Goal: Task Accomplishment & Management: Manage account settings

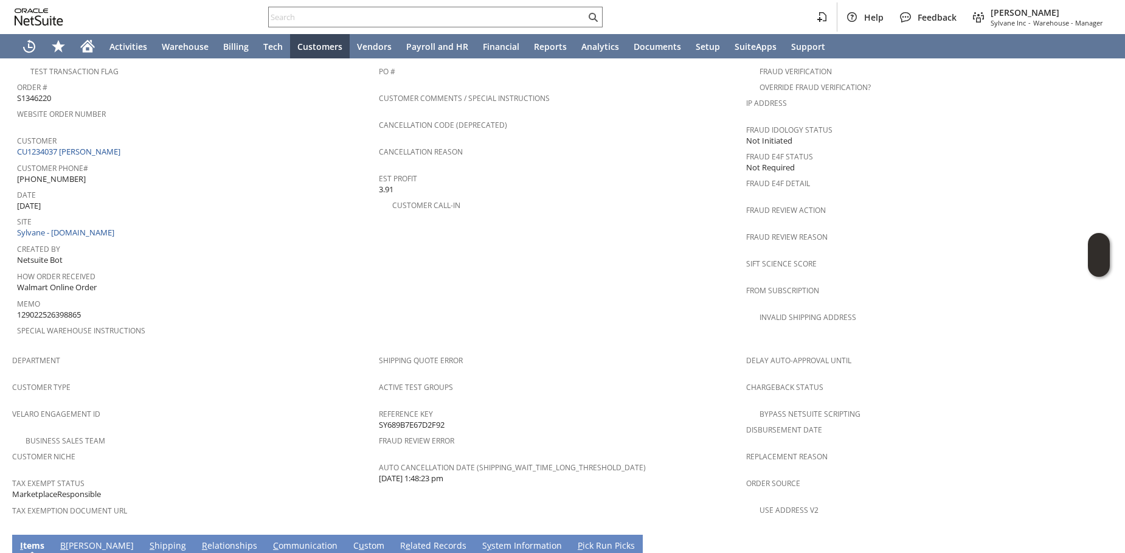
scroll to position [698, 0]
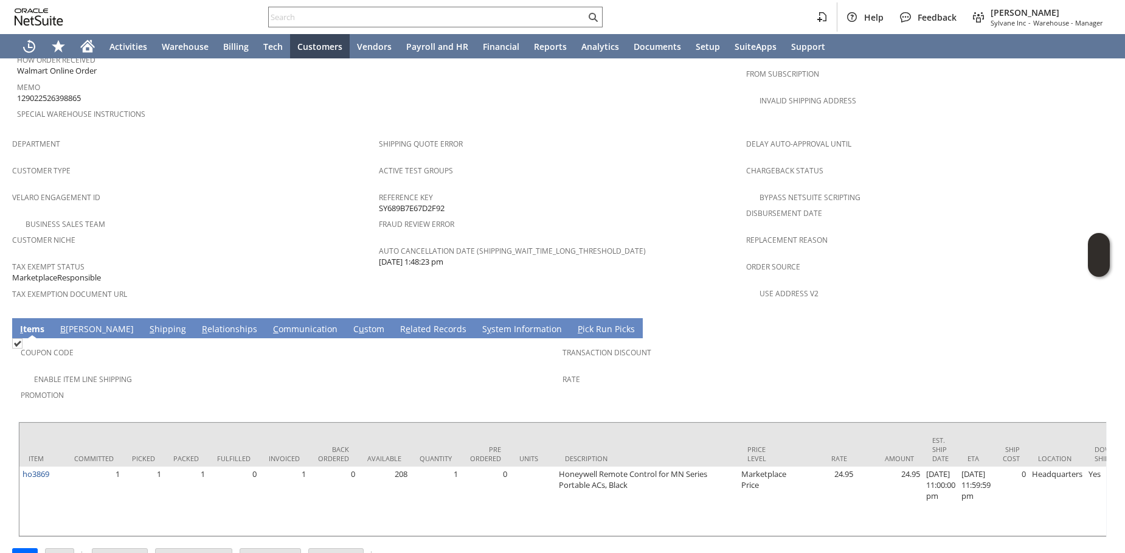
click at [147, 323] on link "S hipping" at bounding box center [168, 329] width 43 height 13
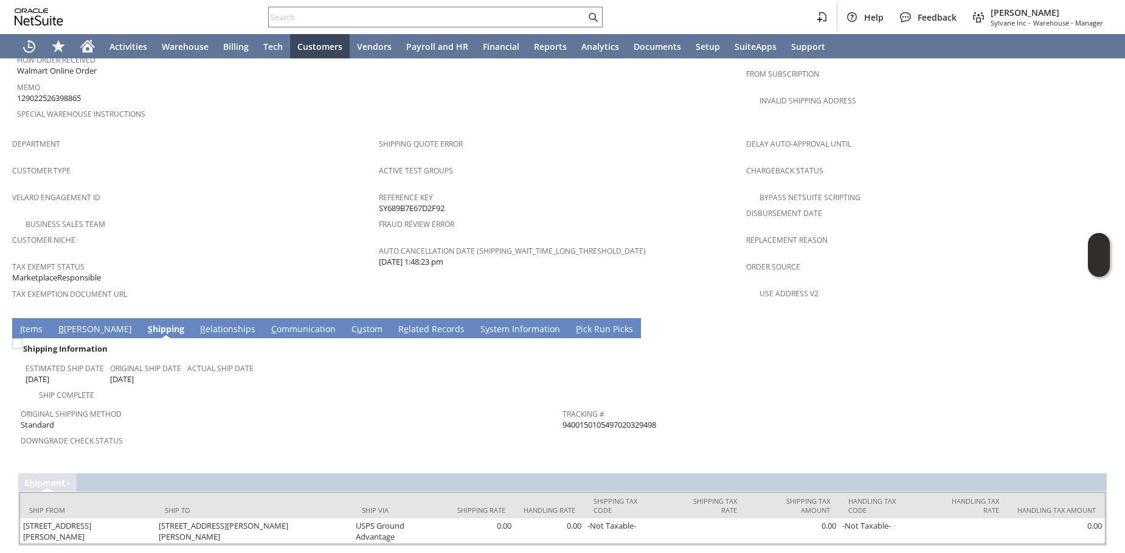
click at [395, 323] on link "R e lated Records" at bounding box center [431, 329] width 72 height 13
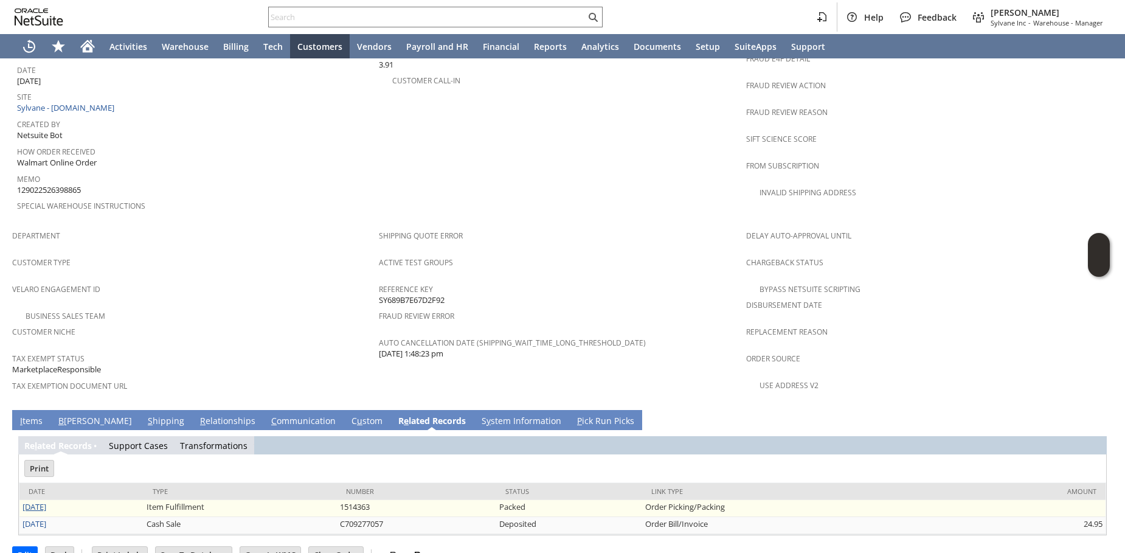
scroll to position [0, 0]
click at [43, 501] on link "[DATE]" at bounding box center [34, 506] width 24 height 11
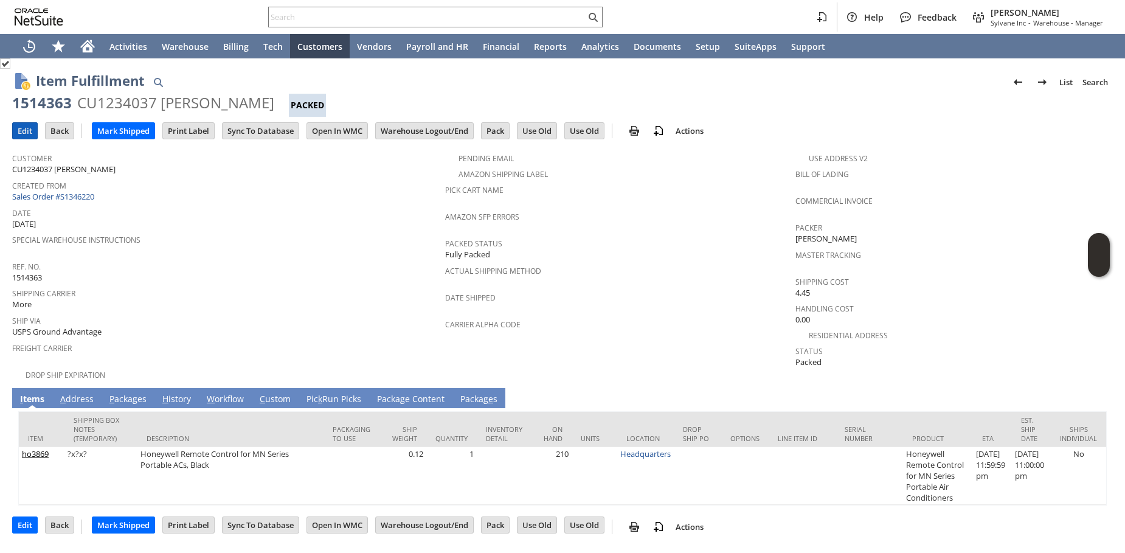
click at [23, 129] on input "Edit" at bounding box center [25, 131] width 24 height 16
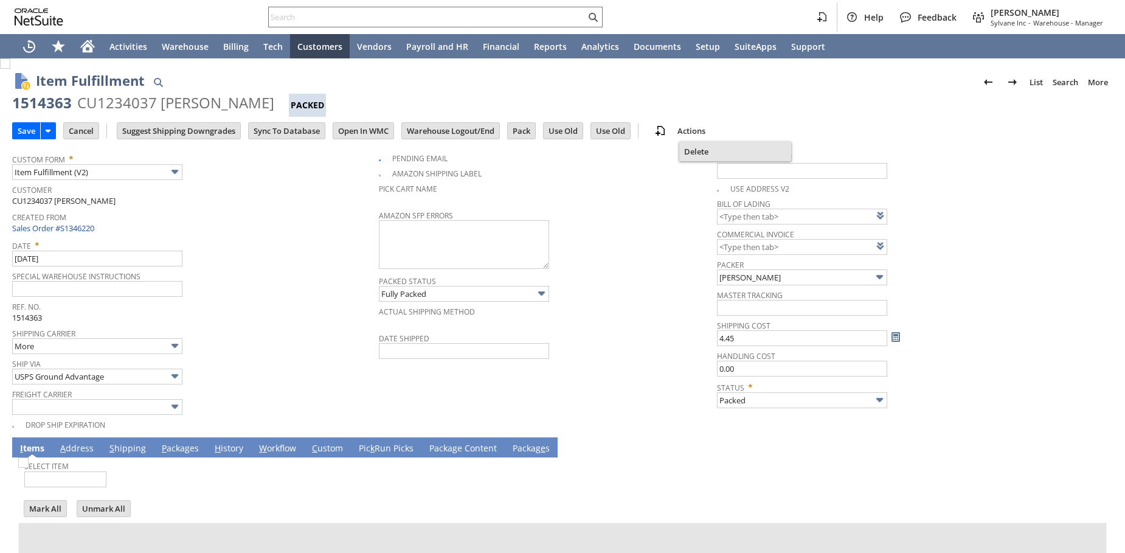
click at [700, 153] on span "Delete" at bounding box center [735, 151] width 102 height 11
